Goal: Submit feedback/report problem

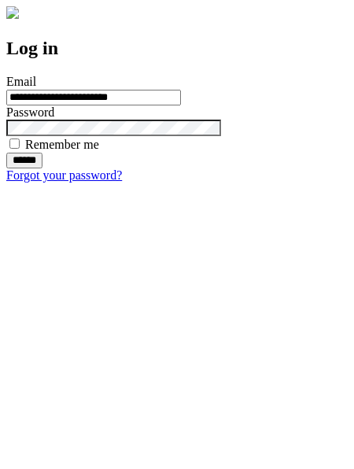
type input "**********"
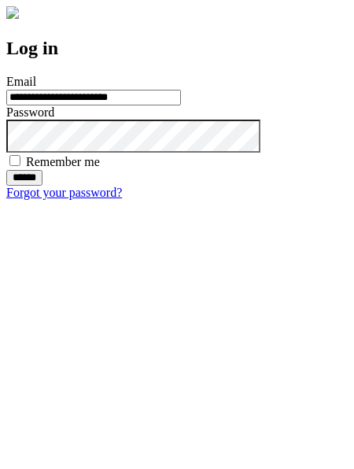
click at [43, 186] on input "******" at bounding box center [24, 178] width 36 height 16
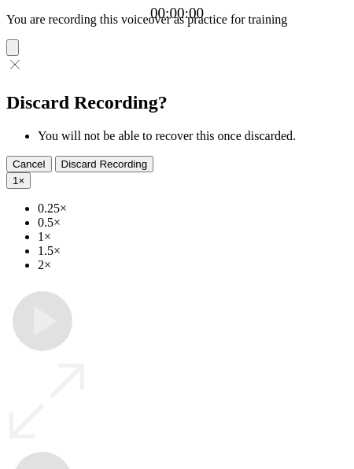
type input "**********"
